Goal: Task Accomplishment & Management: Manage account settings

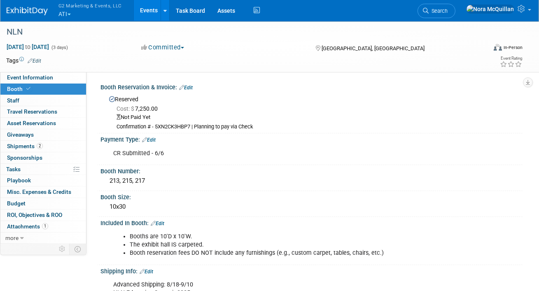
click at [66, 16] on button "G2 Marketing & Events, LLC ATI" at bounding box center [95, 10] width 75 height 21
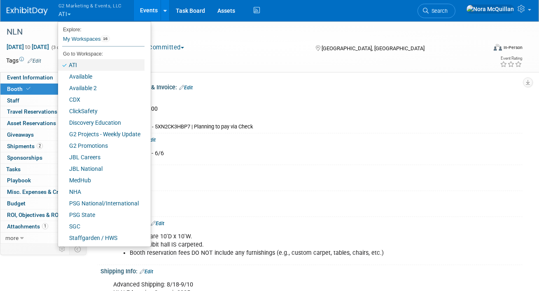
click at [86, 68] on link "ATI" at bounding box center [101, 65] width 86 height 12
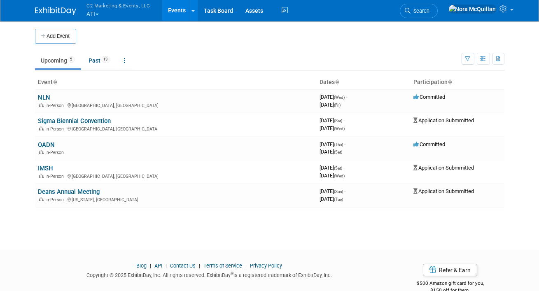
click at [56, 40] on button "Add Event" at bounding box center [55, 36] width 41 height 15
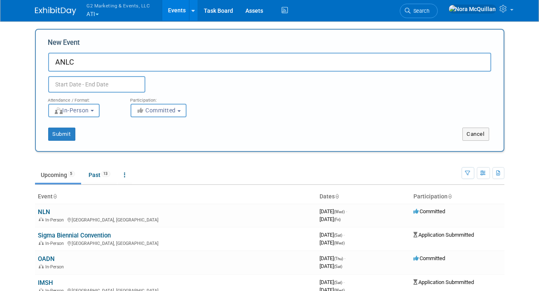
type input "ANLC"
click at [73, 84] on input "text" at bounding box center [96, 84] width 97 height 16
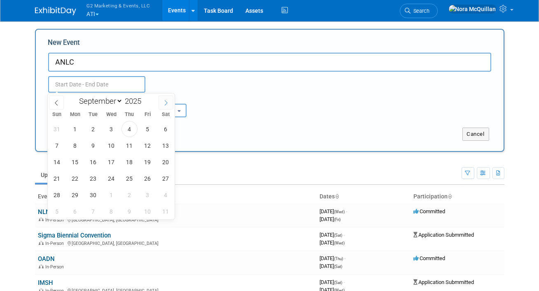
click at [168, 104] on icon at bounding box center [166, 103] width 6 height 6
select select "10"
click at [162, 130] on span "1" at bounding box center [166, 129] width 16 height 16
click at [75, 145] on span "3" at bounding box center [75, 146] width 16 height 16
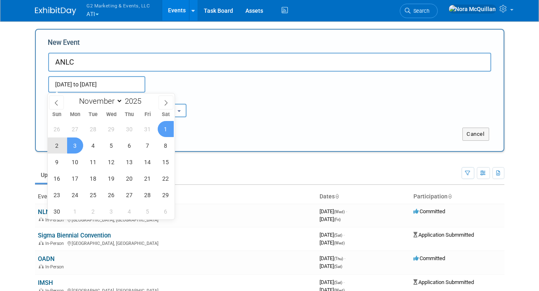
type input "Nov 1, 2025 to Nov 3, 2025"
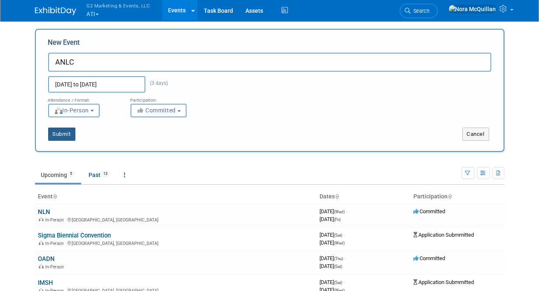
click at [64, 130] on button "Submit" at bounding box center [61, 134] width 27 height 13
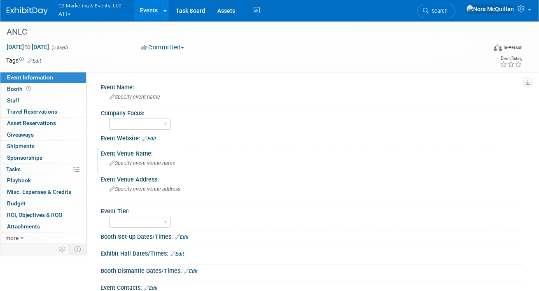
click at [136, 161] on span "Specify event venue name" at bounding box center [143, 163] width 66 height 6
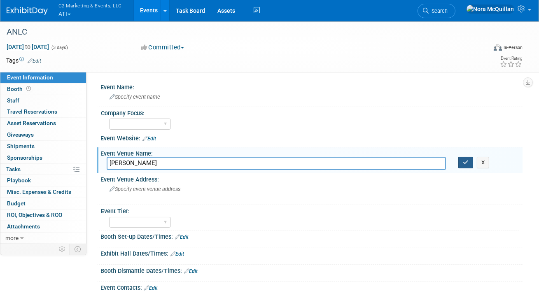
type input "JW Marriott"
click at [467, 166] on button "button" at bounding box center [465, 163] width 15 height 12
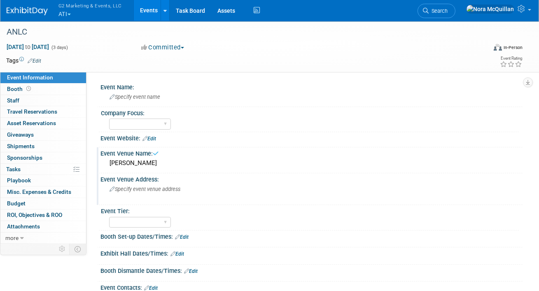
click at [148, 193] on div "Specify event venue address" at bounding box center [188, 192] width 163 height 19
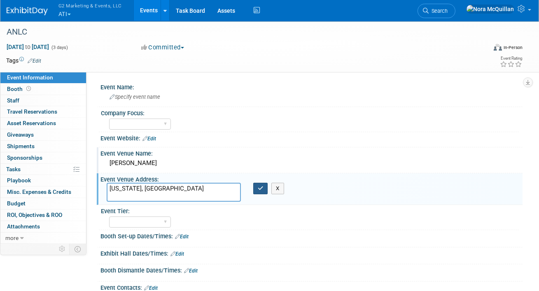
type textarea "[US_STATE], [GEOGRAPHIC_DATA]"
click at [259, 186] on icon "button" at bounding box center [261, 188] width 6 height 5
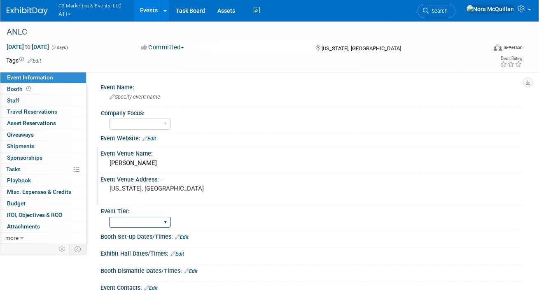
click at [154, 220] on select "Tier 1 Tier 2 Tier 3" at bounding box center [140, 222] width 62 height 11
select select "Tier 1"
click at [109, 217] on select "Tier 1 Tier 2 Tier 3" at bounding box center [140, 222] width 62 height 11
click at [79, 8] on span "G2 Marketing & Events, LLC" at bounding box center [89, 5] width 63 height 9
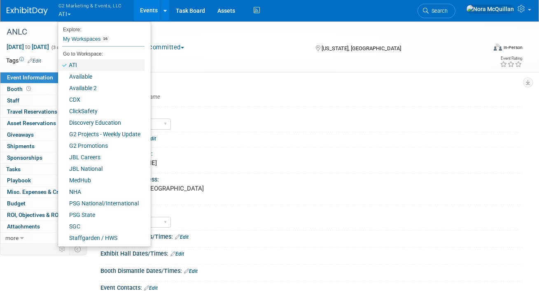
click at [77, 67] on link "ATI" at bounding box center [101, 65] width 86 height 12
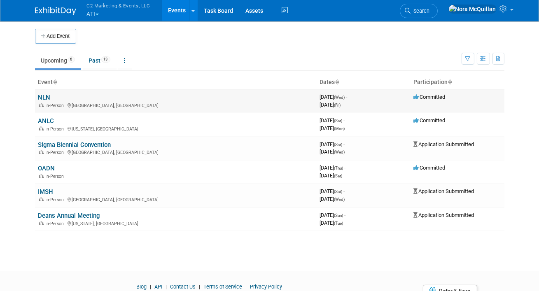
click at [46, 96] on link "NLN" at bounding box center [44, 97] width 12 height 7
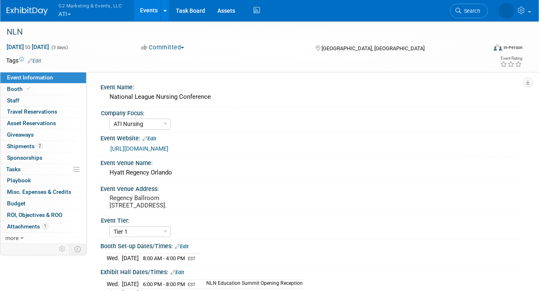
select select "ATI Nursing"
select select "Tier 1"
click at [42, 89] on link "Booth" at bounding box center [43, 89] width 86 height 11
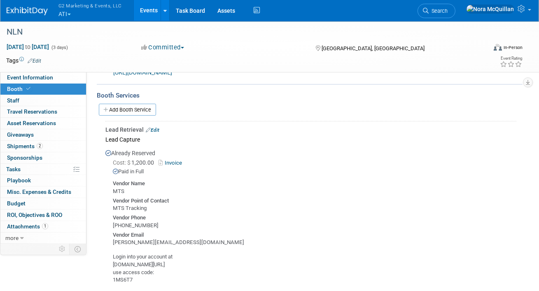
scroll to position [383, 0]
click at [155, 129] on link "Edit" at bounding box center [153, 131] width 14 height 6
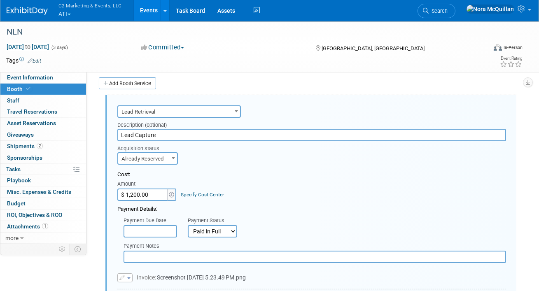
scroll to position [0, 0]
click at [142, 193] on input "$ 1,200.00" at bounding box center [142, 195] width 51 height 12
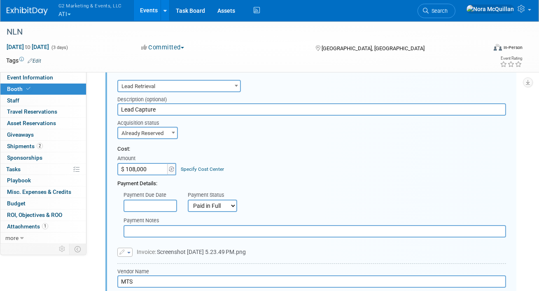
scroll to position [436, 0]
type input "$ 108,000.00"
click at [126, 251] on button "button" at bounding box center [124, 252] width 15 height 9
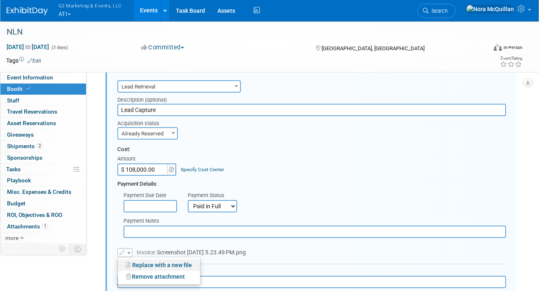
click at [139, 261] on link "Replace with a new file" at bounding box center [159, 265] width 82 height 12
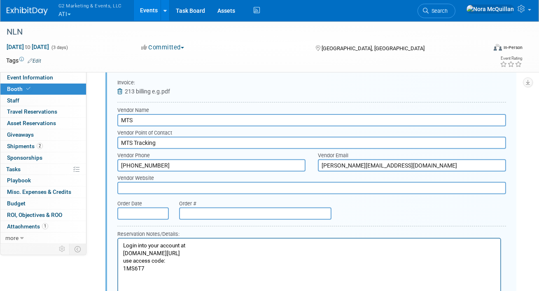
scroll to position [722, 0]
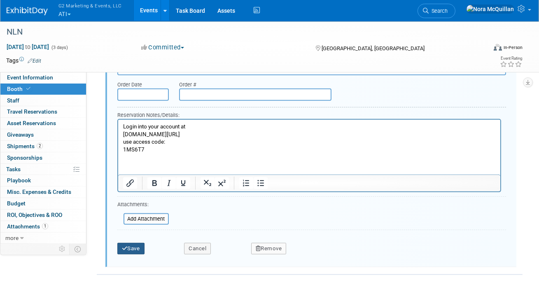
click at [131, 250] on button "Save" at bounding box center [130, 249] width 27 height 12
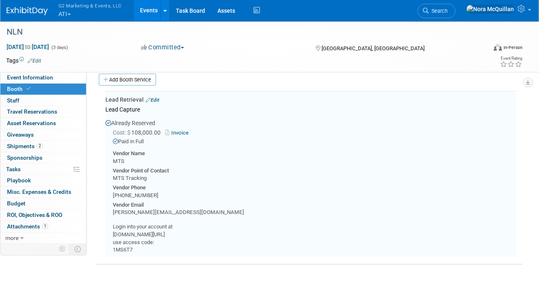
scroll to position [411, 0]
